Goal: Information Seeking & Learning: Compare options

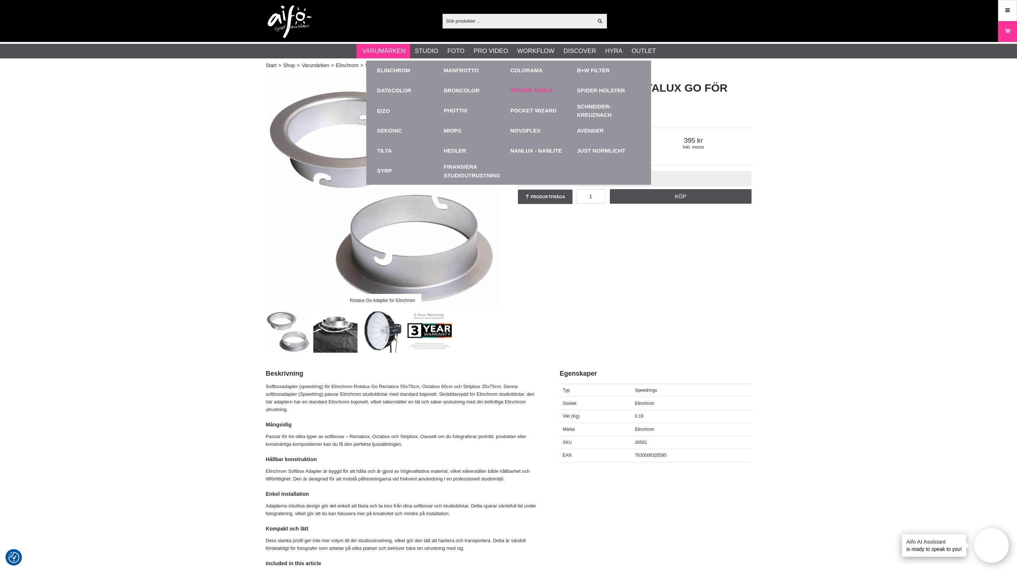
click at [518, 91] on link "Tether Tools" at bounding box center [531, 91] width 42 height 8
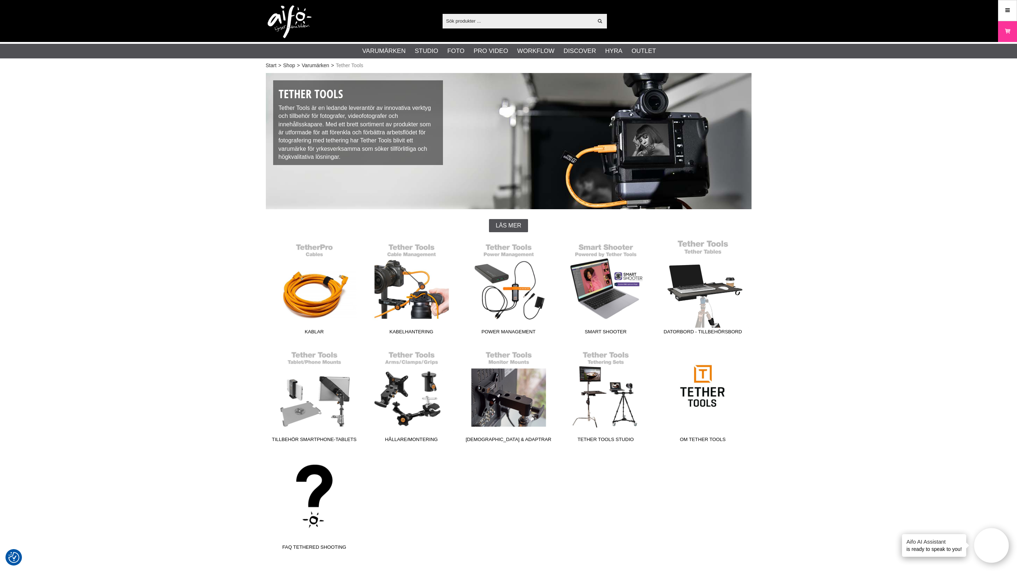
click at [700, 308] on link "Datorbord - Tillbehörsbord" at bounding box center [702, 288] width 97 height 99
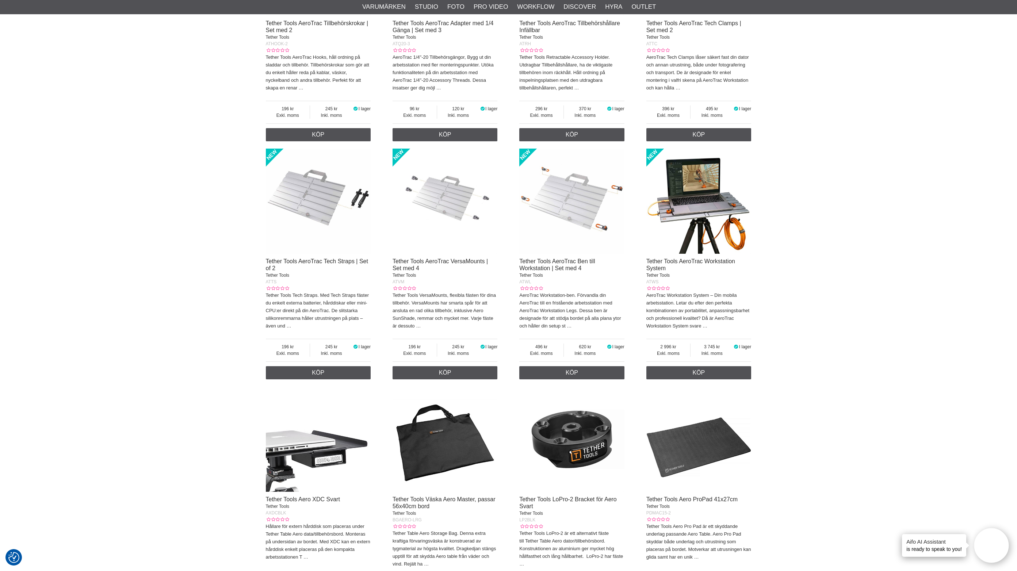
scroll to position [867, 0]
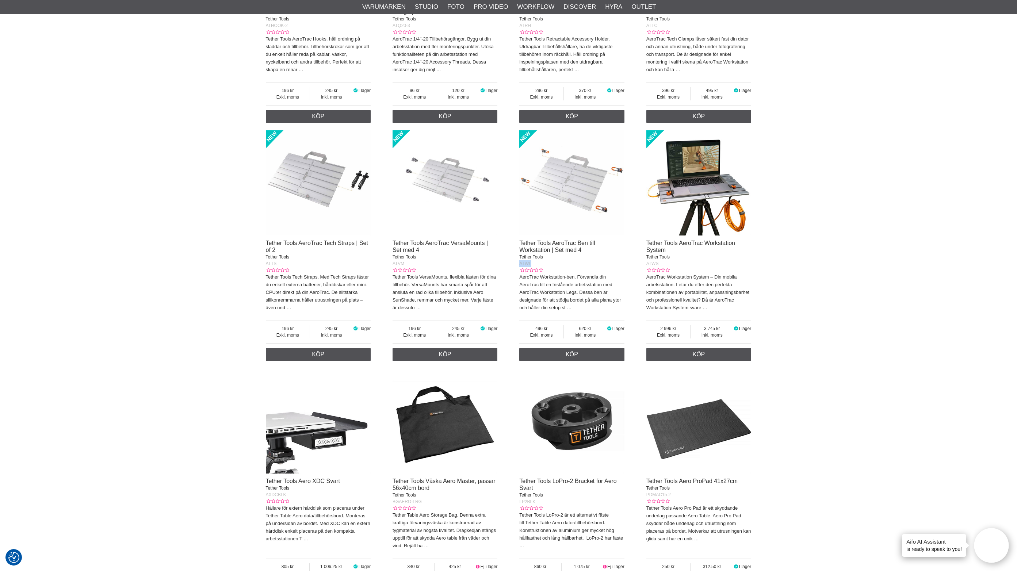
drag, startPoint x: 540, startPoint y: 275, endPoint x: 518, endPoint y: 274, distance: 22.3
click at [518, 274] on div "Tethering All In One Kit Tether Tools AIOK Tether Tools All-In-One-Kit, mobil a…" at bounding box center [509, 254] width 486 height 1683
copy span "ATWL"
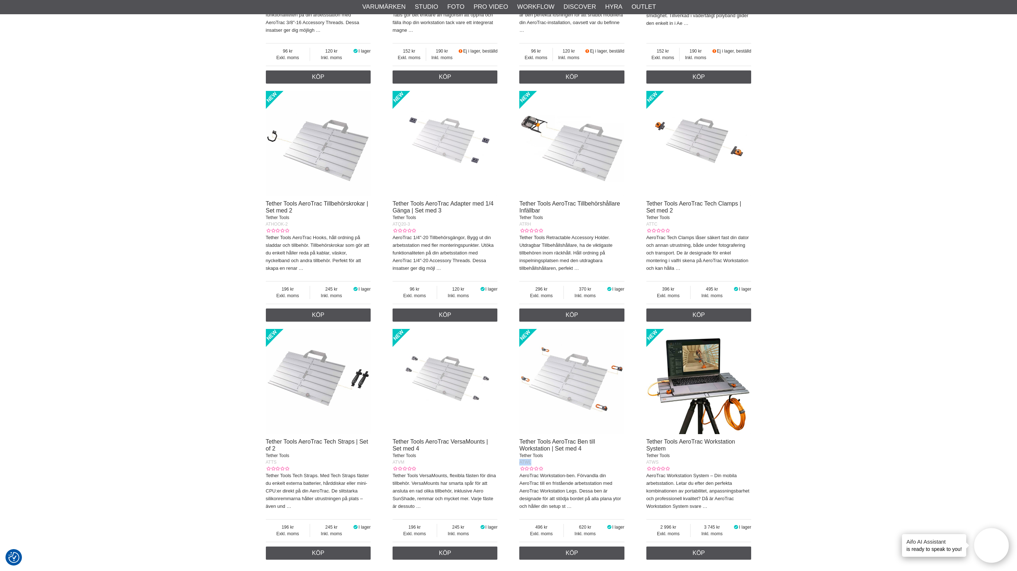
scroll to position [593, 0]
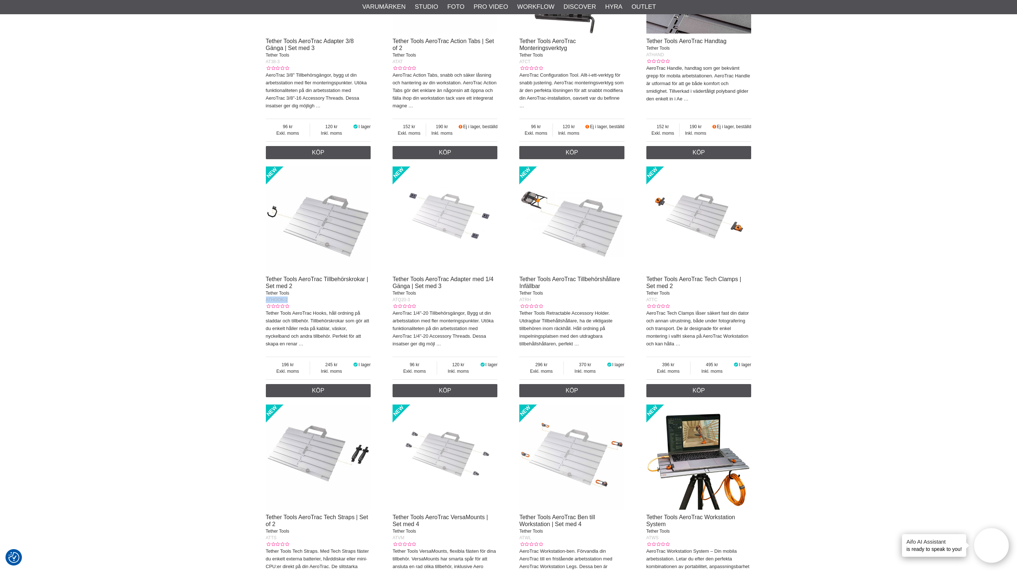
drag, startPoint x: 294, startPoint y: 304, endPoint x: 286, endPoint y: 312, distance: 11.4
click at [264, 306] on section "Tether Tools Datorbord Table Aero System Flexibla lösningar för din arbetsplats…" at bounding box center [508, 425] width 497 height 1890
copy span "ATHOOK-2"
